Goal: Task Accomplishment & Management: Complete application form

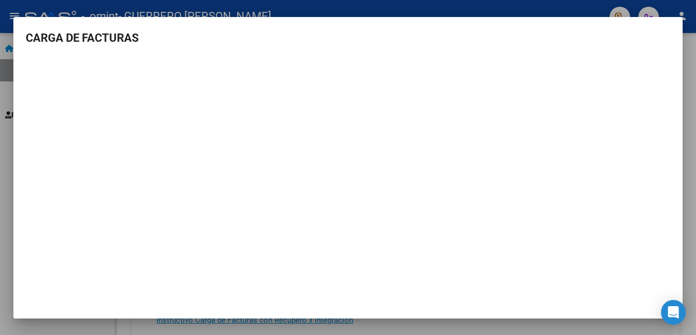
click at [329, 9] on div at bounding box center [348, 167] width 696 height 335
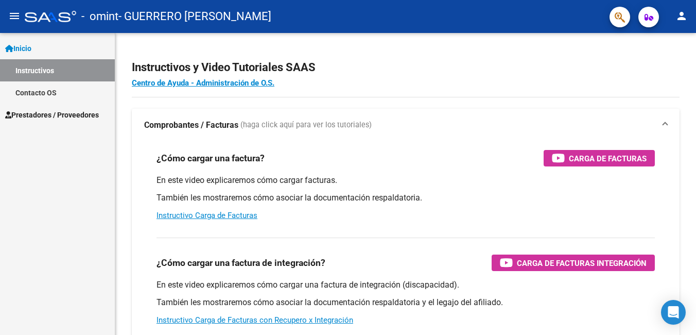
click at [38, 65] on link "Instructivos" at bounding box center [57, 70] width 115 height 22
click at [39, 110] on span "Prestadores / Proveedores" at bounding box center [52, 114] width 94 height 11
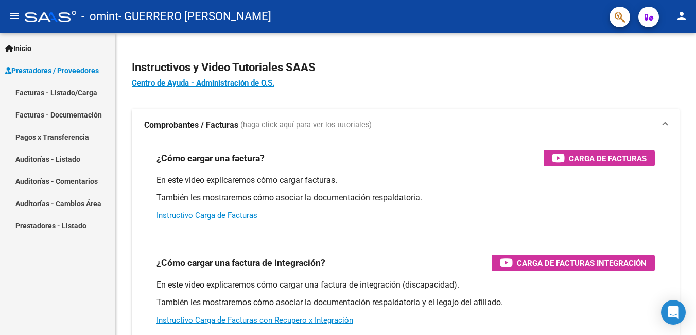
click at [55, 89] on link "Facturas - Listado/Carga" at bounding box center [57, 92] width 115 height 22
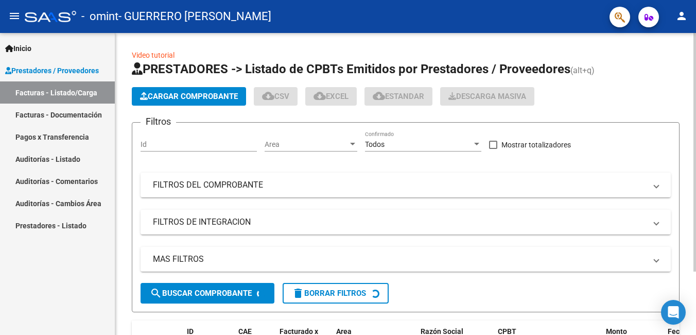
click at [189, 93] on span "Cargar Comprobante" at bounding box center [189, 96] width 98 height 9
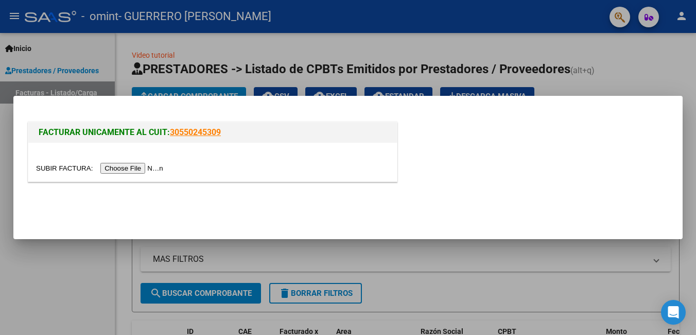
click at [136, 169] on input "file" at bounding box center [101, 168] width 130 height 11
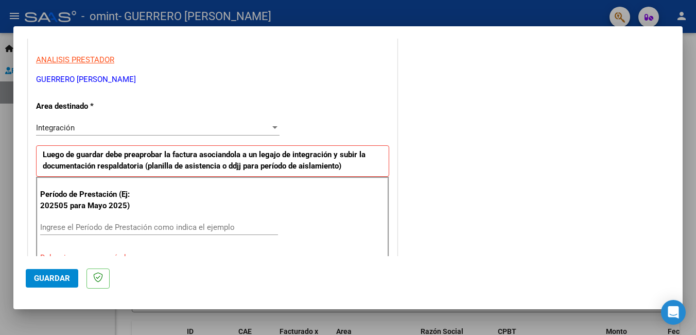
scroll to position [206, 0]
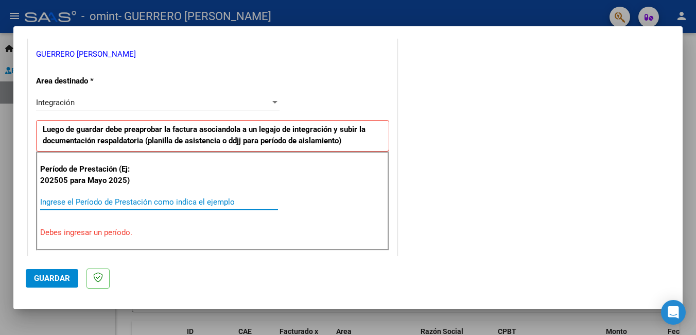
click at [96, 197] on input "Ingrese el Período de Prestación como indica el ejemplo" at bounding box center [159, 201] width 238 height 9
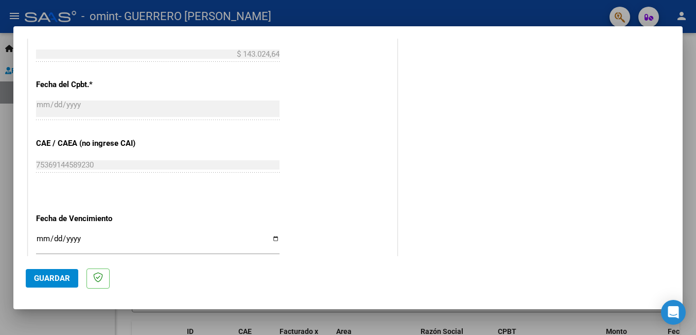
scroll to position [618, 0]
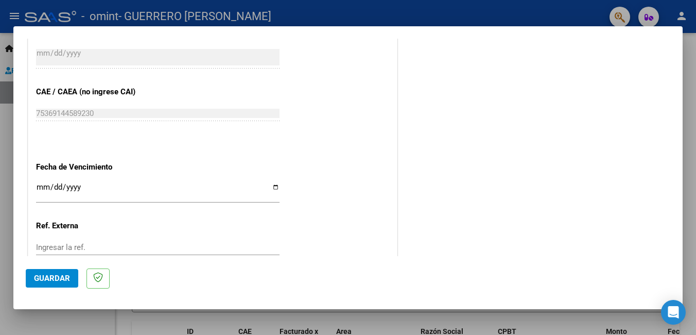
type input "202508"
click at [271, 182] on div "Ingresar la fecha" at bounding box center [157, 192] width 243 height 22
click at [269, 186] on input "Ingresar la fecha" at bounding box center [157, 191] width 243 height 16
type input "[DATE]"
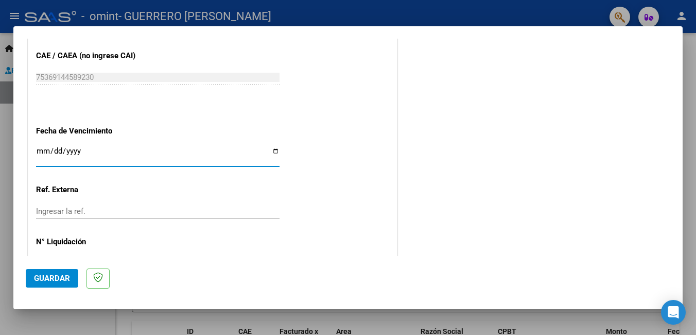
scroll to position [688, 0]
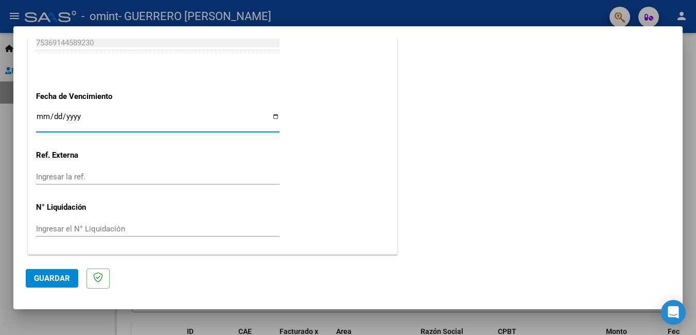
click at [45, 283] on button "Guardar" at bounding box center [52, 278] width 52 height 19
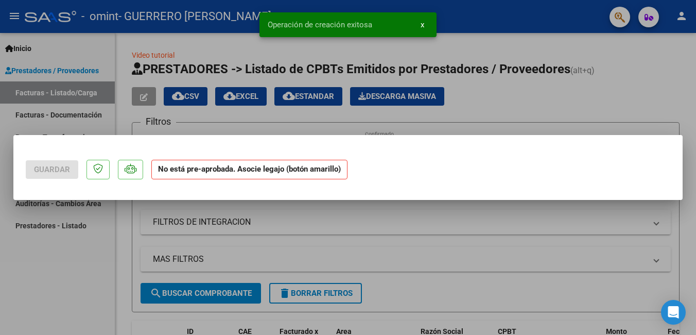
scroll to position [0, 0]
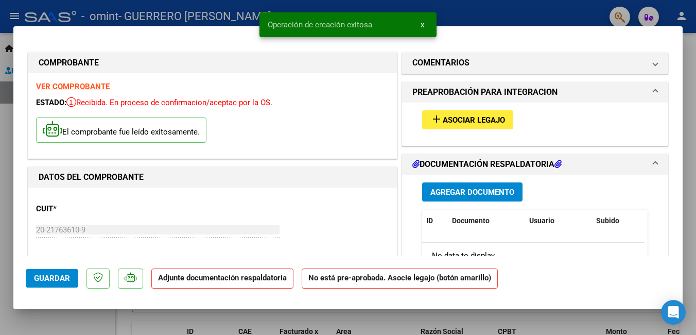
click at [469, 118] on span "Asociar Legajo" at bounding box center [474, 119] width 62 height 9
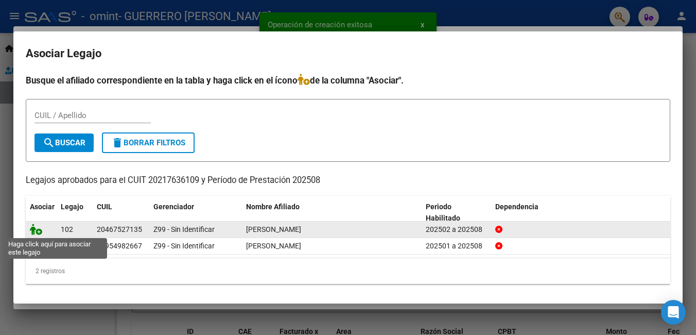
click at [38, 229] on icon at bounding box center [36, 228] width 12 height 11
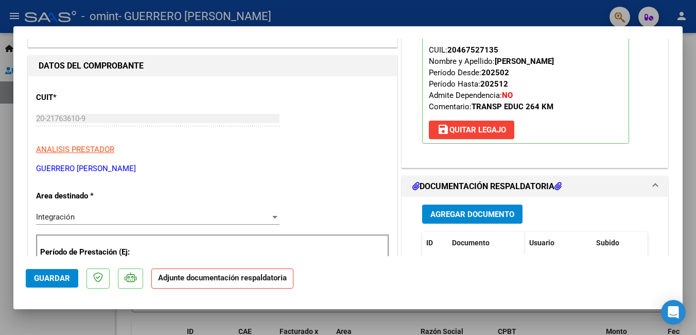
scroll to position [154, 0]
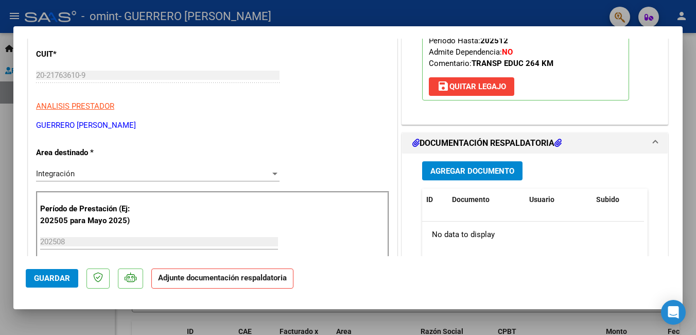
click at [461, 170] on span "Agregar Documento" at bounding box center [472, 170] width 84 height 9
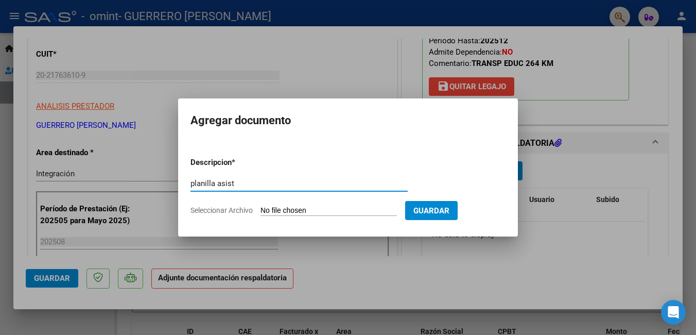
type input "planilla asist"
click at [289, 208] on input "Seleccionar Archivo" at bounding box center [328, 211] width 136 height 10
type input "C:\fakepath\PLANILLA ASIST [PERSON_NAME][DATE].pdf"
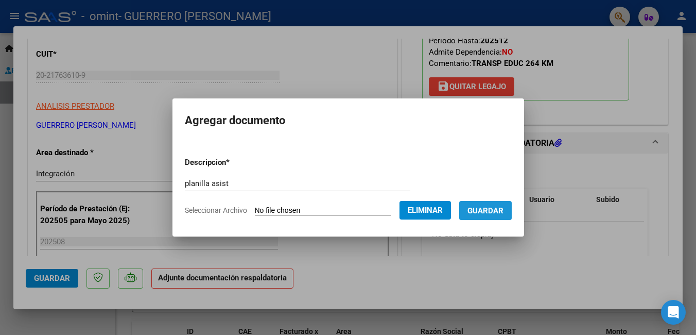
click at [483, 202] on button "Guardar" at bounding box center [485, 210] width 52 height 19
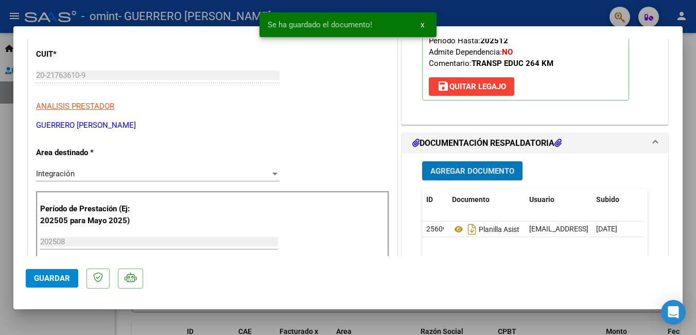
click at [47, 276] on span "Guardar" at bounding box center [52, 277] width 36 height 9
click at [421, 24] on span "x" at bounding box center [422, 24] width 4 height 9
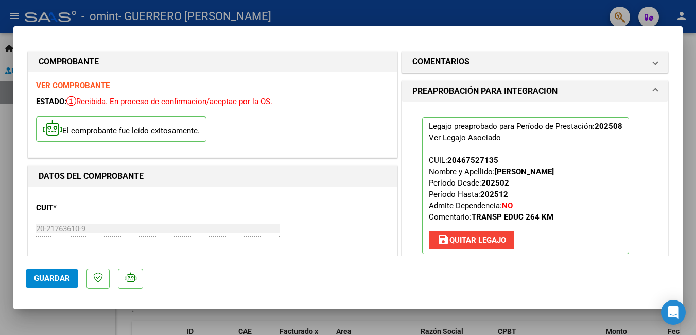
scroll to position [0, 0]
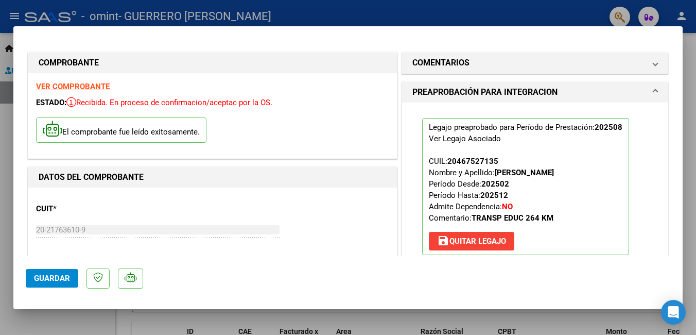
click at [356, 17] on div at bounding box center [348, 167] width 696 height 335
type input "$ 0,00"
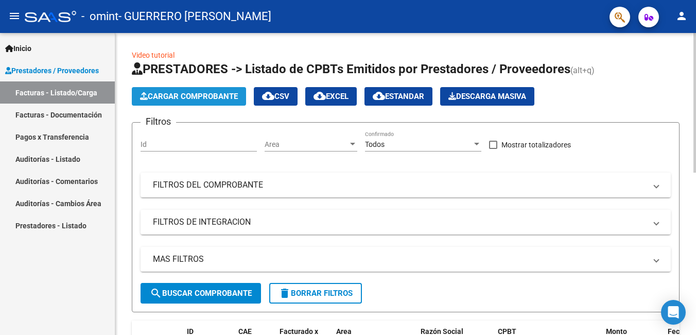
click at [168, 94] on span "Cargar Comprobante" at bounding box center [189, 96] width 98 height 9
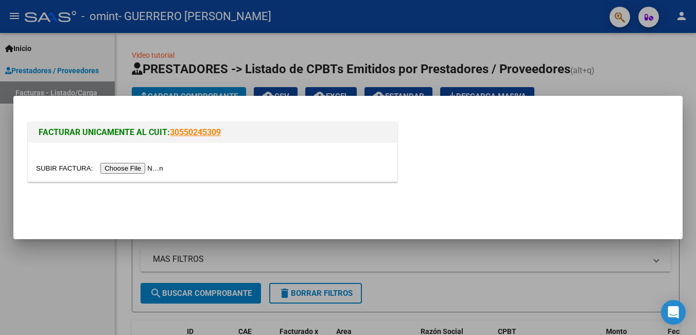
click at [131, 170] on input "file" at bounding box center [101, 168] width 130 height 11
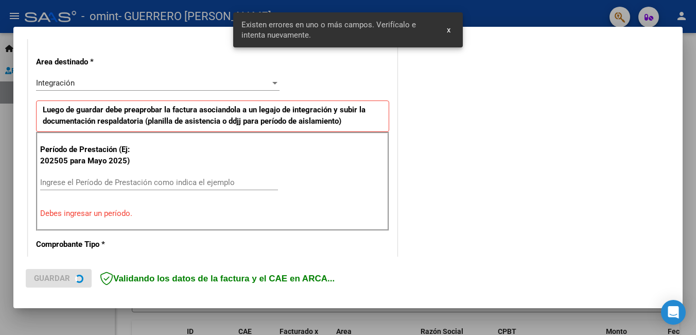
scroll to position [231, 0]
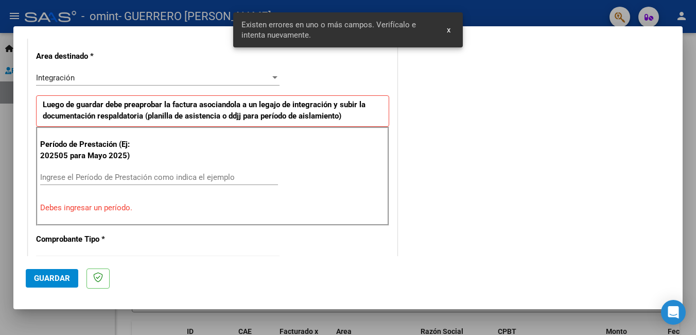
click at [99, 176] on input "Ingrese el Período de Prestación como indica el ejemplo" at bounding box center [159, 176] width 238 height 9
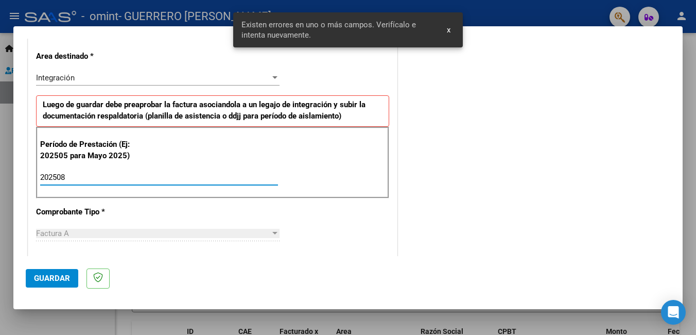
type input "202508"
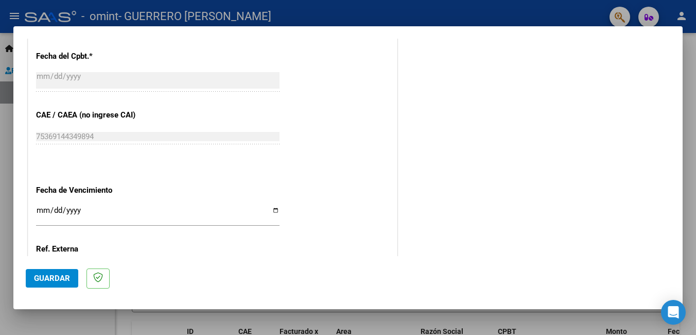
scroll to position [688, 0]
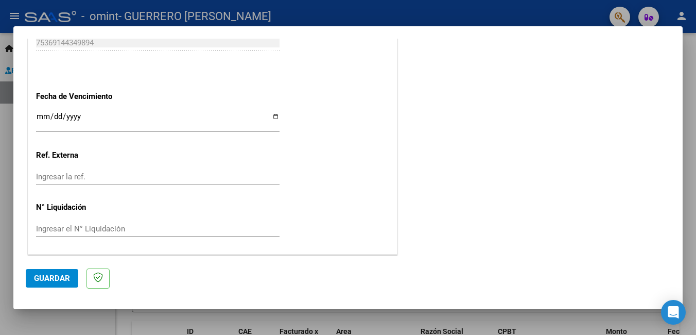
click at [276, 113] on input "Ingresar la fecha" at bounding box center [157, 120] width 243 height 16
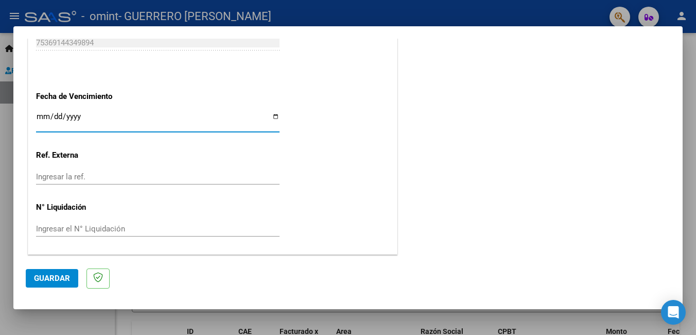
click at [272, 115] on input "Ingresar la fecha" at bounding box center [157, 120] width 243 height 16
type input "[DATE]"
click at [51, 277] on span "Guardar" at bounding box center [52, 277] width 36 height 9
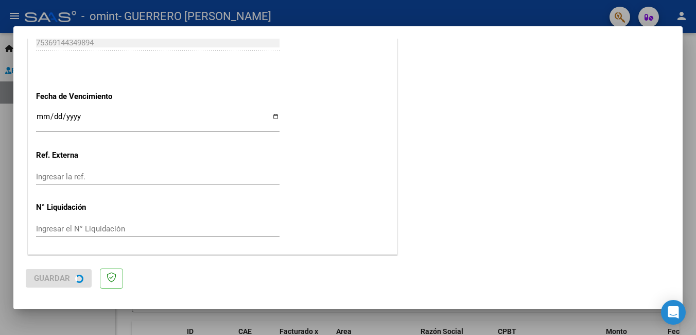
scroll to position [0, 0]
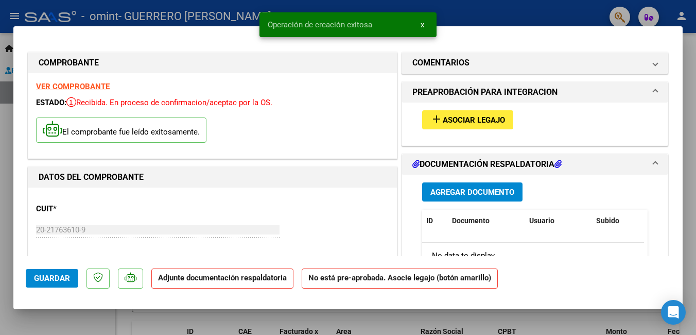
click at [456, 121] on span "Asociar Legajo" at bounding box center [474, 119] width 62 height 9
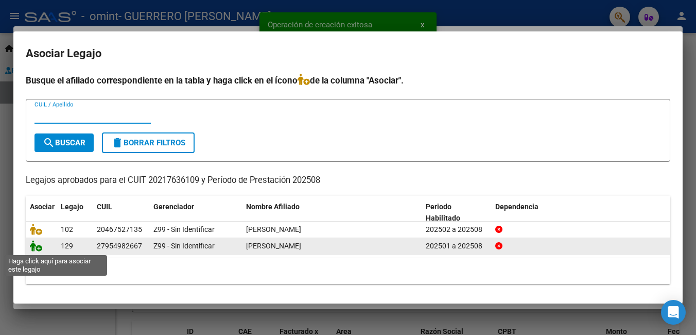
click at [39, 246] on icon at bounding box center [36, 245] width 12 height 11
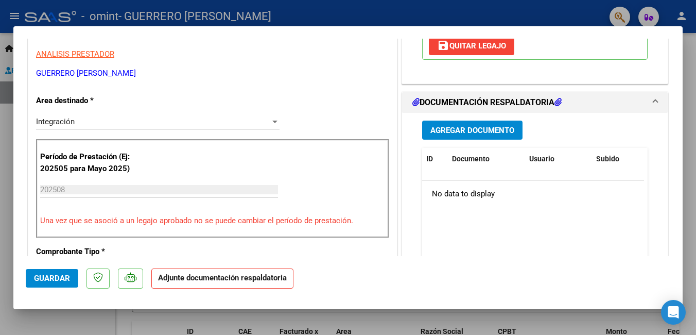
scroll to position [206, 0]
click at [462, 129] on span "Agregar Documento" at bounding box center [472, 130] width 84 height 9
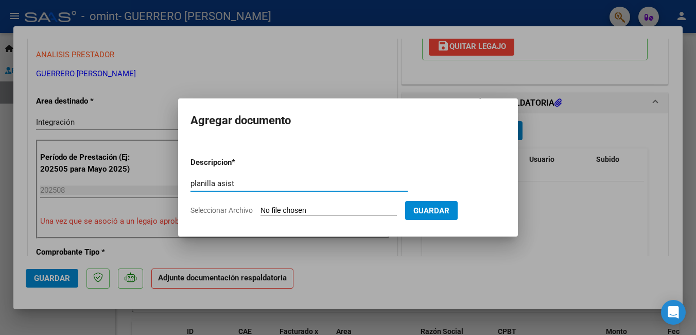
type input "planilla asist"
click at [328, 212] on input "Seleccionar Archivo" at bounding box center [328, 211] width 136 height 10
type input "C:\fakepath\PLANILLA ASIST [PERSON_NAME][DATE].pdf"
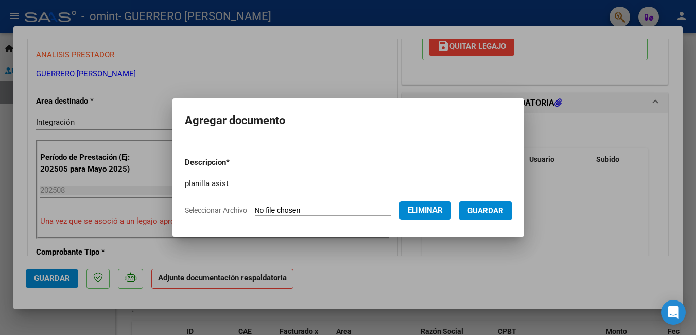
click at [487, 213] on span "Guardar" at bounding box center [485, 210] width 36 height 9
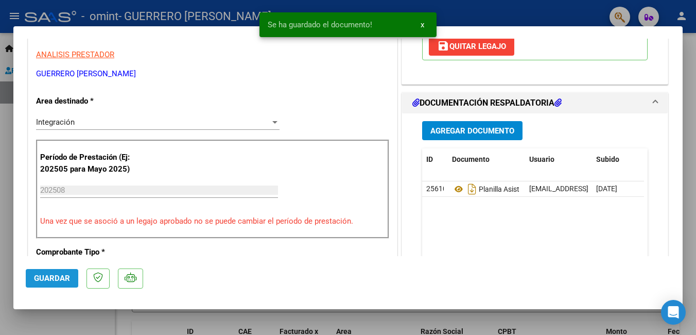
click at [37, 272] on button "Guardar" at bounding box center [52, 278] width 52 height 19
click at [573, 8] on div at bounding box center [348, 167] width 696 height 335
type input "$ 0,00"
